Goal: Navigation & Orientation: Find specific page/section

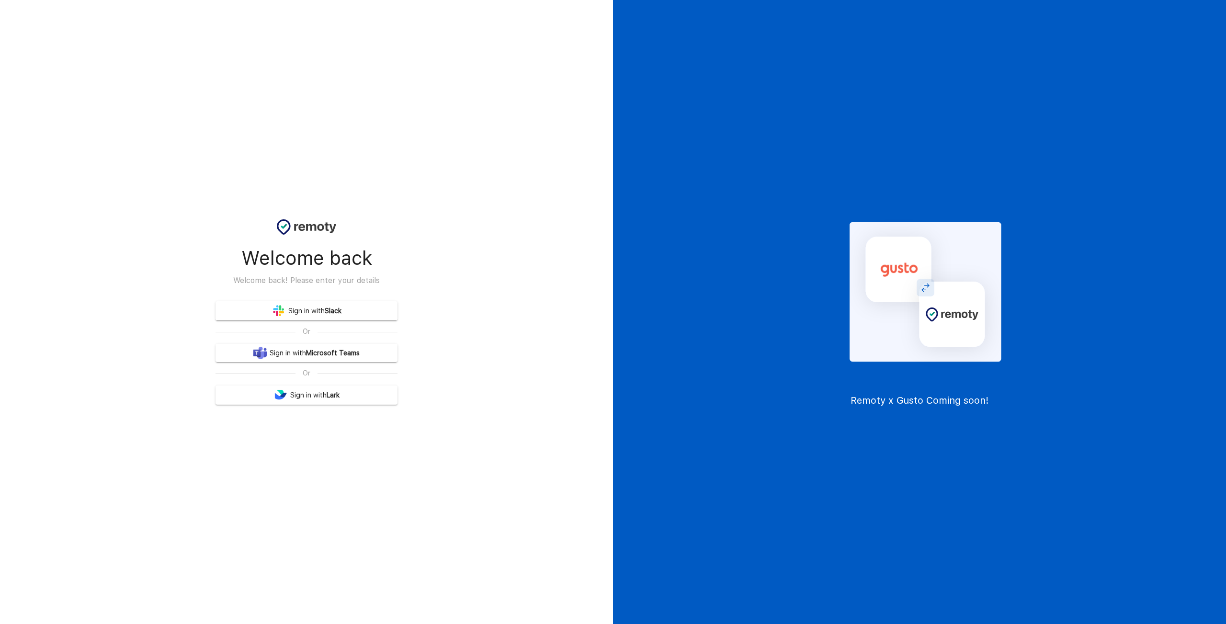
click at [354, 303] on link "Sign in with Slack" at bounding box center [306, 310] width 182 height 19
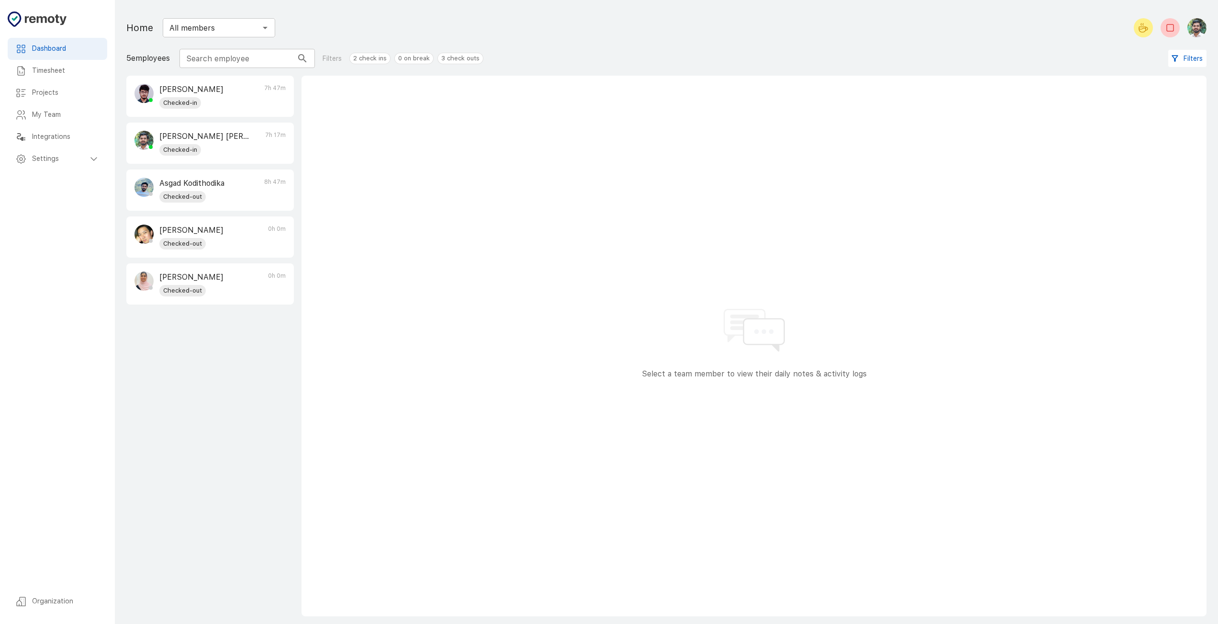
click at [224, 103] on div "Checked-in" at bounding box center [191, 102] width 64 height 11
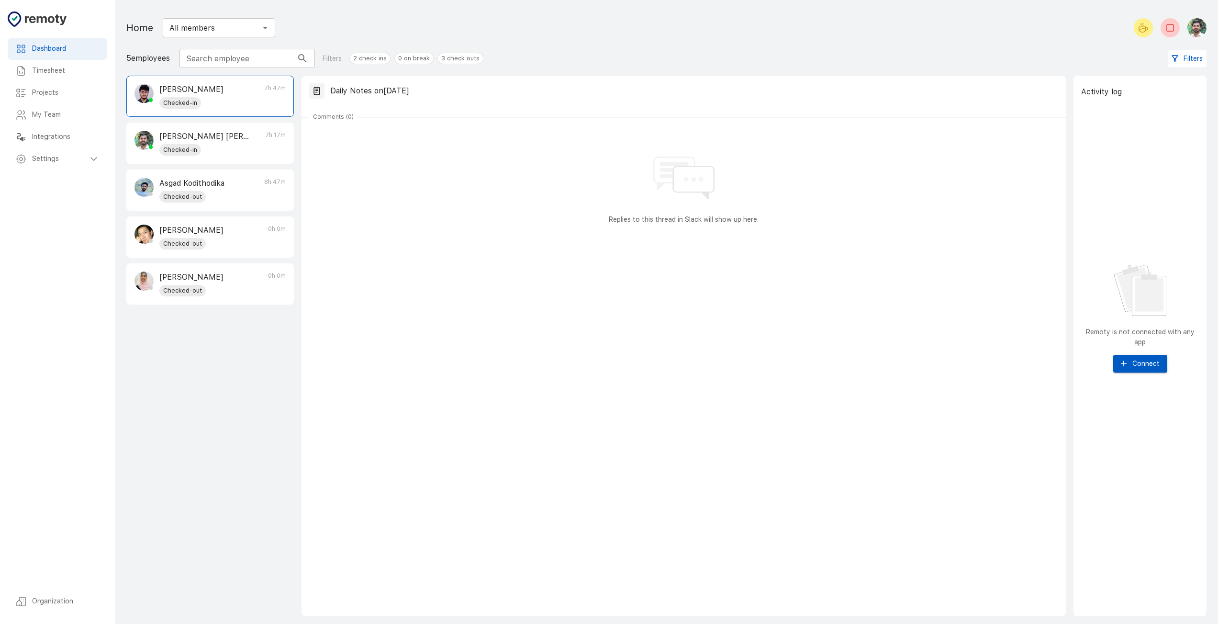
click at [225, 141] on p "[PERSON_NAME] [PERSON_NAME]" at bounding box center [204, 136] width 90 height 11
click at [243, 108] on div "[PERSON_NAME] Checked-in 7h 47m" at bounding box center [210, 96] width 167 height 40
click at [248, 147] on div "Checked-in" at bounding box center [204, 149] width 90 height 11
